Goal: Task Accomplishment & Management: Manage account settings

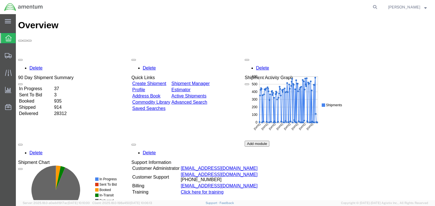
click at [390, 7] on nav "Chris Haes" at bounding box center [219, 7] width 431 height 14
click at [379, 6] on icon at bounding box center [375, 7] width 8 height 8
click at [285, 8] on input "search" at bounding box center [285, 7] width 172 height 14
paste input "56731602"
type input "56731602"
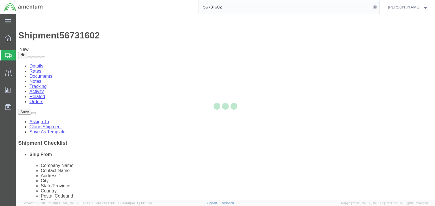
select select
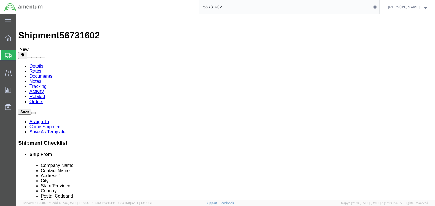
drag, startPoint x: 90, startPoint y: 53, endPoint x: 74, endPoint y: 39, distance: 21.3
click icon
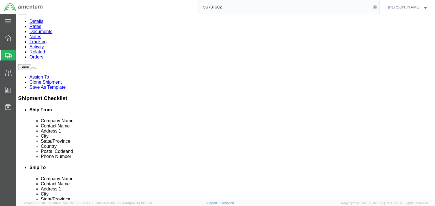
scroll to position [45, 0]
click dd "1.00 Each"
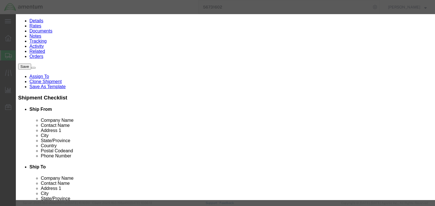
checkbox input "true"
click input "8471.30.0100"
type input "8471300100"
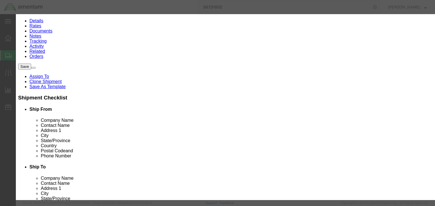
click input "text"
type input "5A992.c"
click select "Select ATF BIS DEA EPA FDA FTR ITAR OFAC Other (OPA)"
select select "BIS"
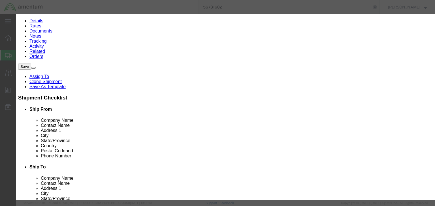
click select "Select ATF BIS DEA EPA FDA FTR ITAR OFAC Other (OPA)"
click select "Select AGR-Agricultural APP-Computers APR-Additional Permissive Exports AVS-Air…"
select select "NLR"
click select "Select AGR-Agricultural APP-Computers APR-Additional Permissive Exports AVS-Air…"
click button "Save & Close"
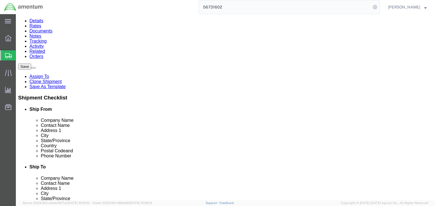
click dd "1.00 Each"
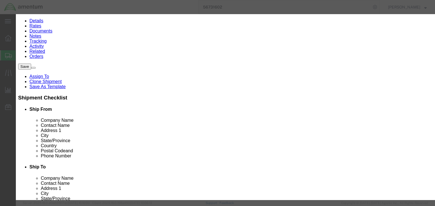
scroll to position [148, 0]
type input "8471.90.0000"
click input "8471.90.0000"
type input "8471900000"
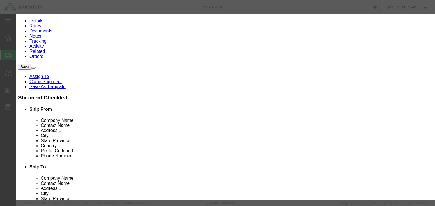
type input "8471900000"
click input "text"
type input "EAR99"
click select "Select ATF BIS DEA EPA FDA FTR ITAR OFAC Other (OPA)"
select select "BIS"
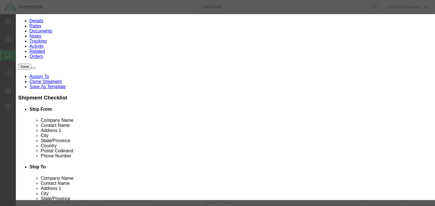
click select "Select ATF BIS DEA EPA FDA FTR ITAR OFAC Other (OPA)"
click select "Select AGR-Agricultural APP-Computers APR-Additional Permissive Exports AVS-Air…"
select select "NLR"
click select "Select AGR-Agricultural APP-Computers APR-Additional Permissive Exports AVS-Air…"
click button "Save & Close"
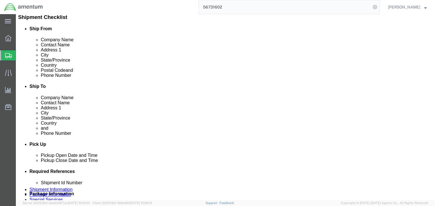
scroll to position [136, 0]
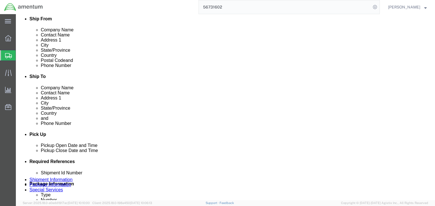
drag, startPoint x: 84, startPoint y: 125, endPoint x: 87, endPoint y: 123, distance: 3.2
click dd "1.00 Each"
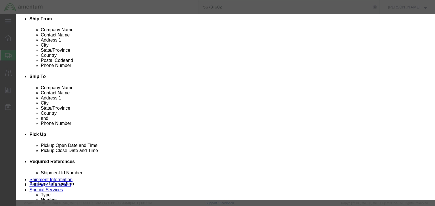
scroll to position [148, 0]
type input "8471602000"
click input "text"
type input "EAR99"
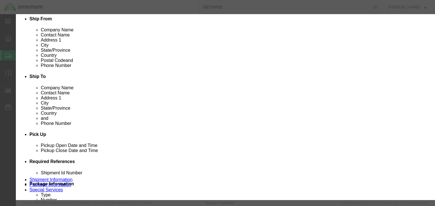
drag, startPoint x: 153, startPoint y: 64, endPoint x: 149, endPoint y: 68, distance: 5.6
click select "Select ATF BIS DEA EPA FDA FTR ITAR OFAC Other (OPA)"
select select "BIS"
click select "Select ATF BIS DEA EPA FDA FTR ITAR OFAC Other (OPA)"
click select "Select AGR-Agricultural APP-Computers APR-Additional Permissive Exports AVS-Air…"
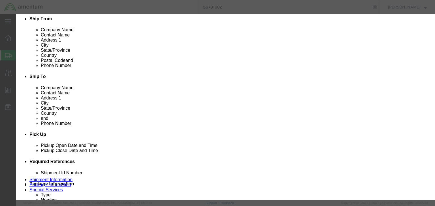
select select "NLR"
click select "Select AGR-Agricultural APP-Computers APR-Additional Permissive Exports AVS-Air…"
click button "Save & Close"
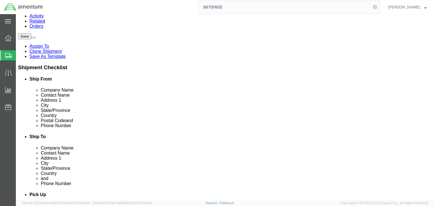
scroll to position [0, 0]
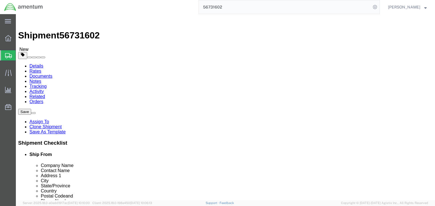
click icon
drag, startPoint x: 30, startPoint y: 36, endPoint x: 50, endPoint y: 54, distance: 26.3
click icon
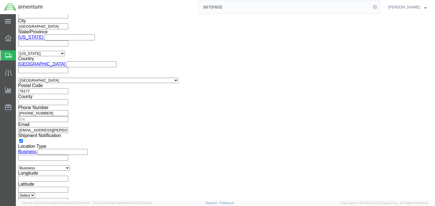
scroll to position [430, 0]
click select "Select ATF BIS DEA EPA FDA FTR ITAR OFAC Other (OPA)"
select select "FTR"
click select "Select ATF BIS DEA EPA FDA FTR ITAR OFAC Other (OPA)"
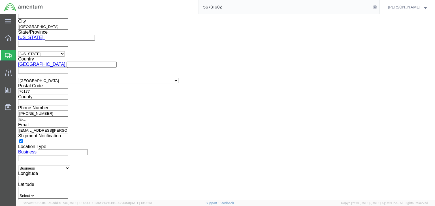
click select "Select 30.2(d)(2) 30.36 30.37(a) 30.37(f) 30.37(g) 30.37(h) 30.37(i) 30.37(j) 3…"
select select "30.36"
click select "Select 30.2(d)(2) 30.36 30.37(a) 30.37(f) 30.37(g) 30.37(h) 30.37(i) 30.37(j) 3…"
click select "Select AES-Direct EEI Carrier File EEI EEI Exempt"
select select "EXEM"
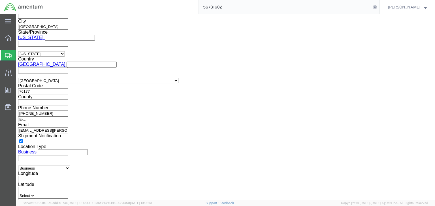
click select "Select AES-Direct EEI Carrier File EEI EEI Exempt"
click icon
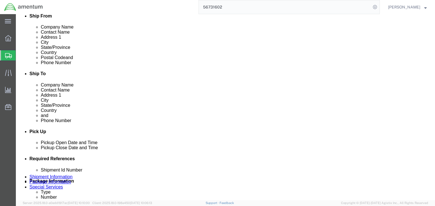
drag, startPoint x: 25, startPoint y: 38, endPoint x: 21, endPoint y: 40, distance: 4.3
click icon
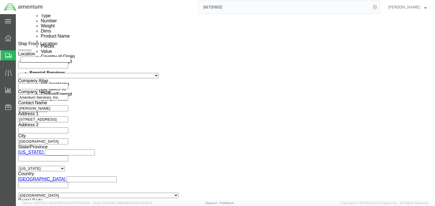
click at [5, 54] on icon at bounding box center [8, 55] width 7 height 5
